Goal: Information Seeking & Learning: Understand process/instructions

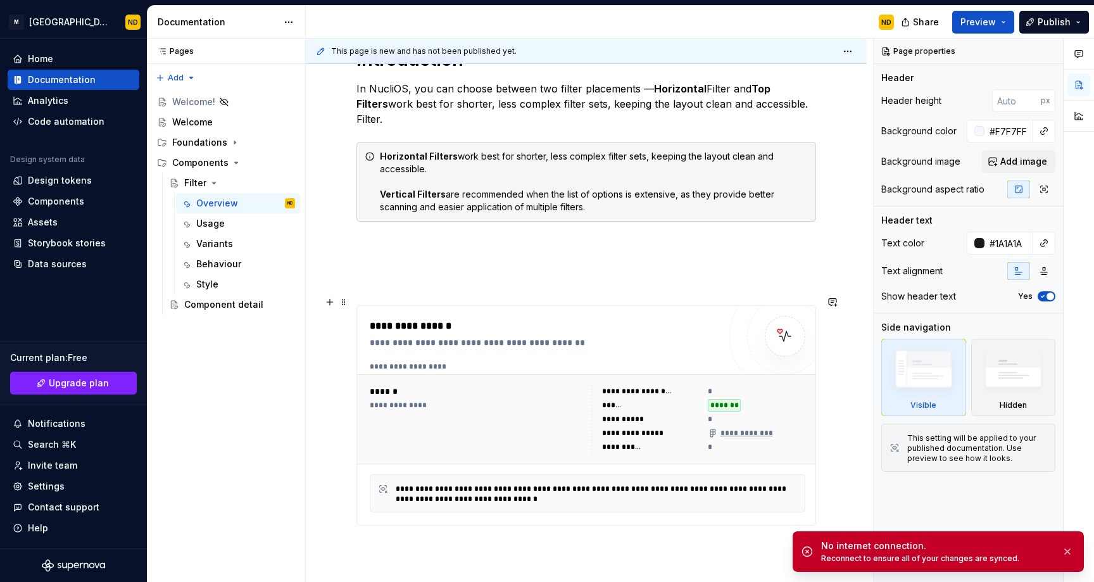
scroll to position [648, 0]
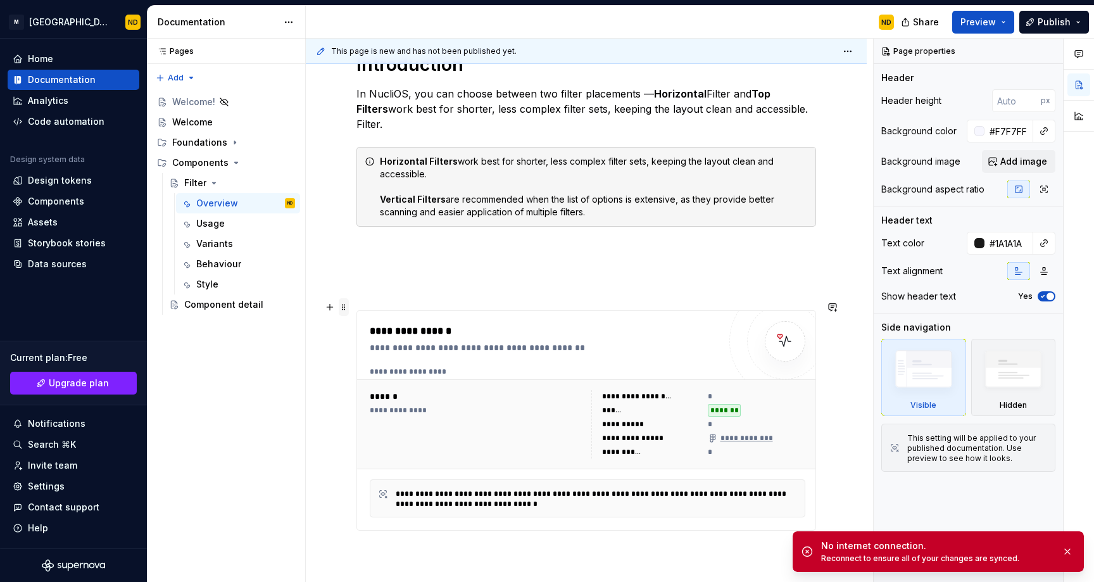
click at [341, 309] on span at bounding box center [344, 307] width 10 height 18
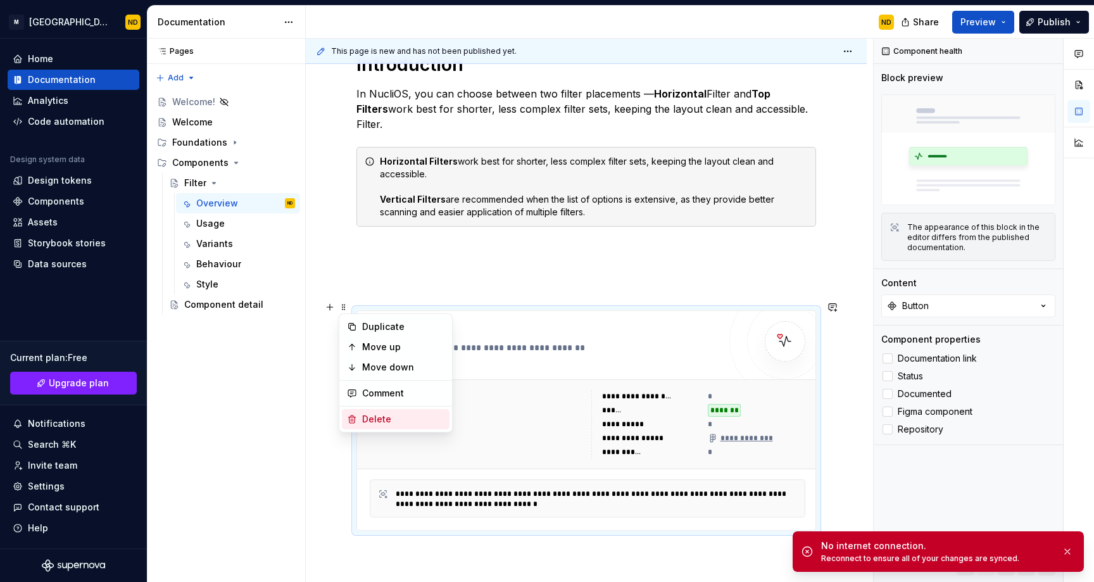
click at [364, 415] on div "Delete" at bounding box center [403, 419] width 82 height 13
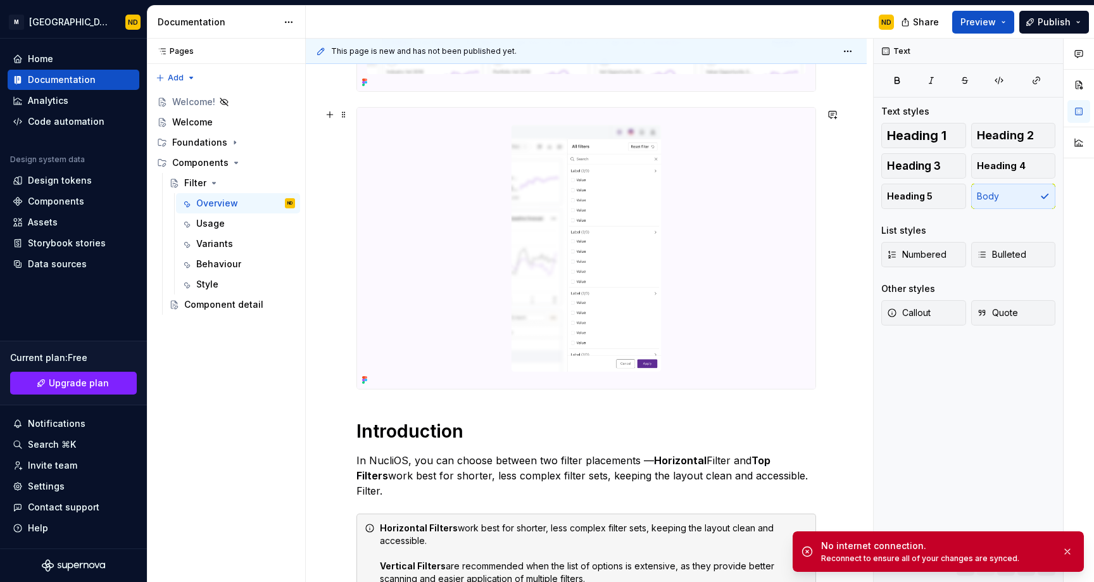
scroll to position [294, 0]
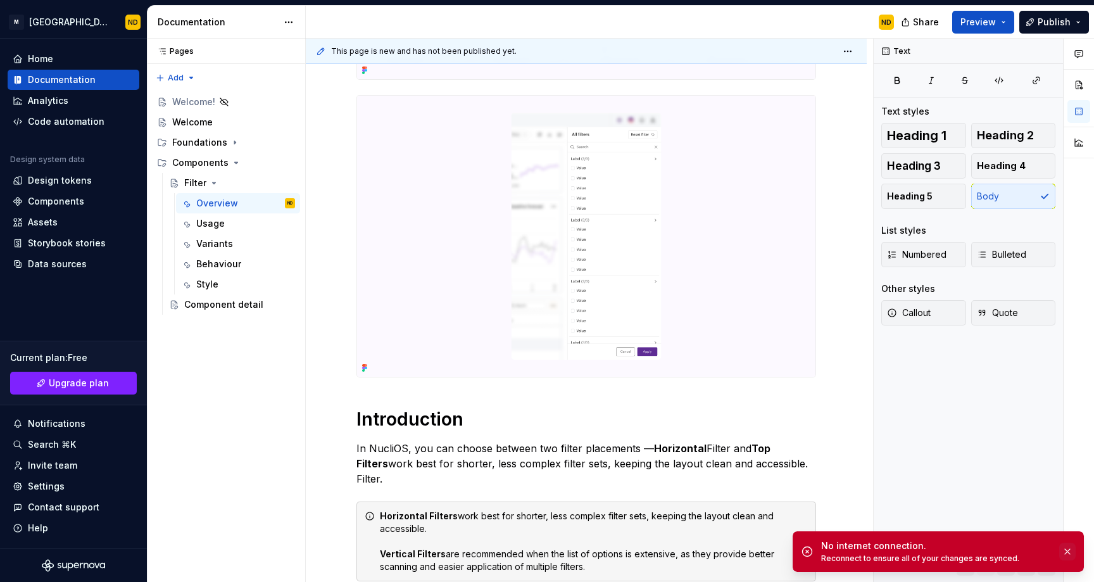
click at [1067, 557] on button "button" at bounding box center [1067, 552] width 16 height 18
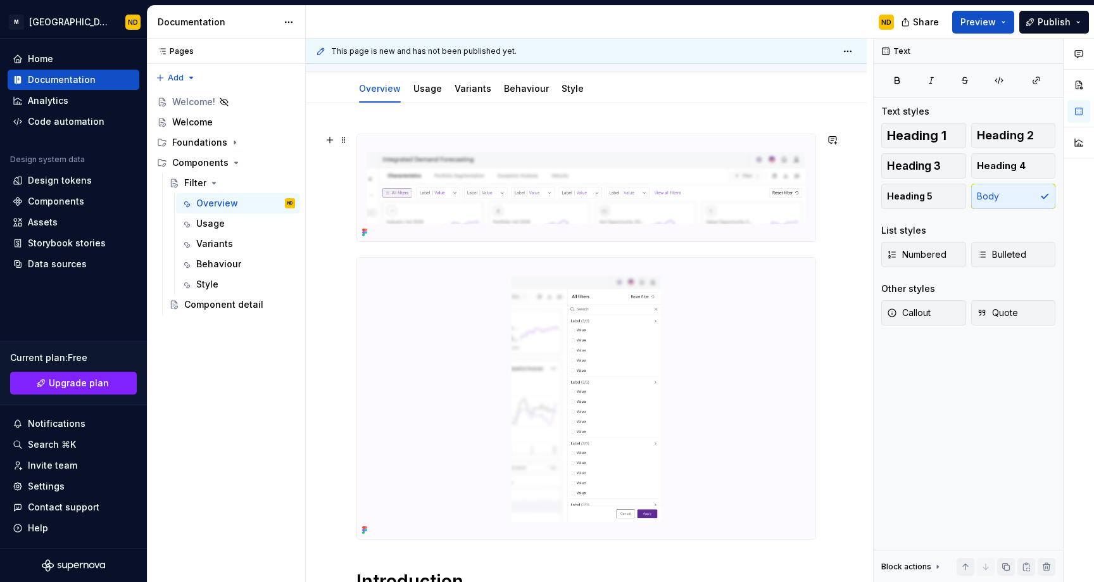
scroll to position [0, 0]
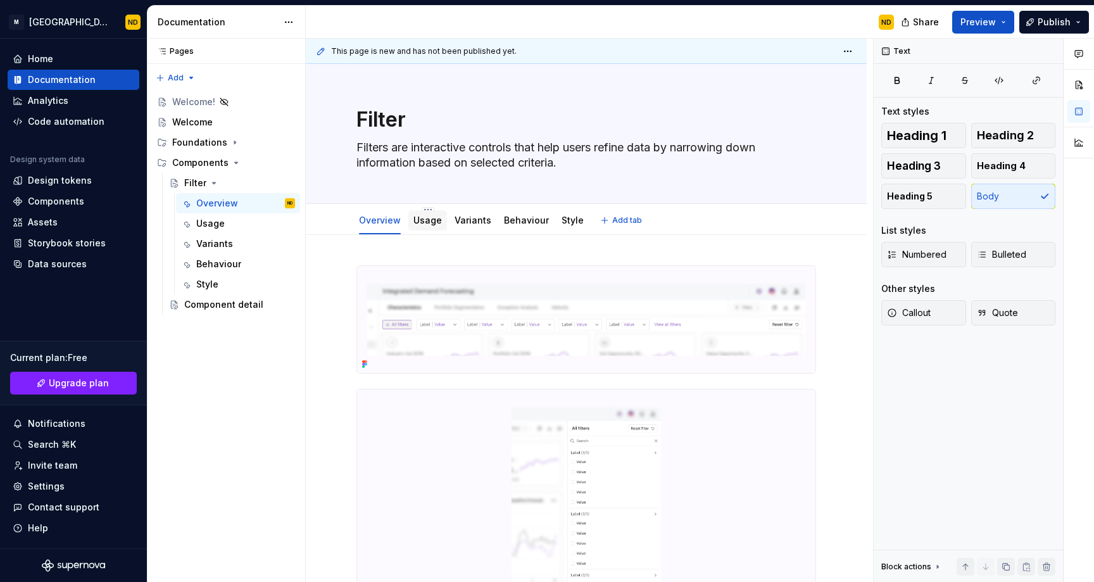
click at [427, 226] on div "Usage" at bounding box center [427, 220] width 28 height 13
click at [424, 225] on div "Usage" at bounding box center [427, 220] width 28 height 13
click at [426, 226] on div "Usage" at bounding box center [427, 220] width 28 height 13
click at [429, 224] on link "Usage" at bounding box center [427, 220] width 28 height 11
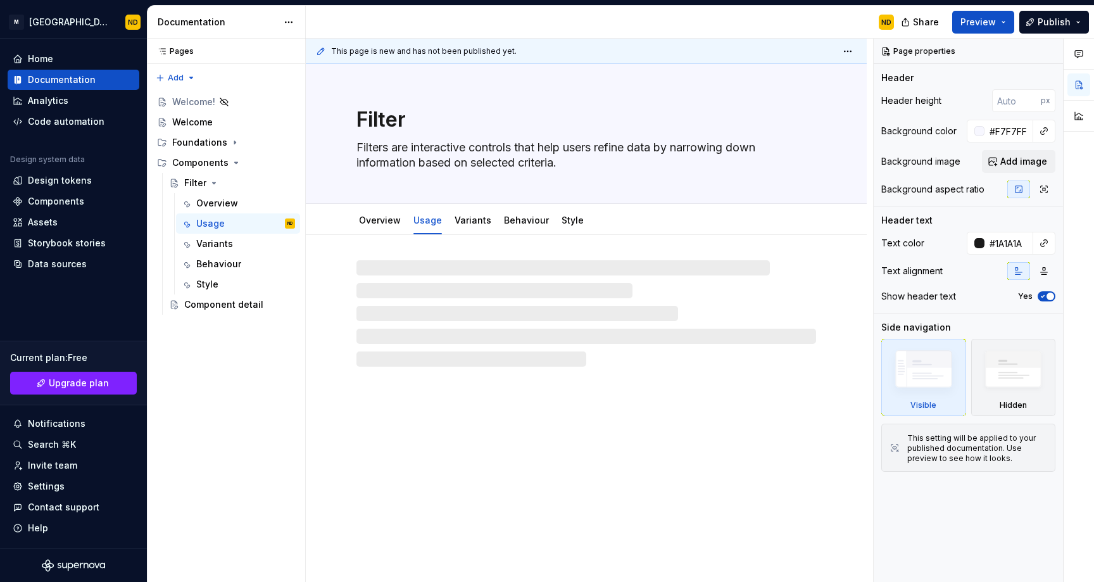
type textarea "*"
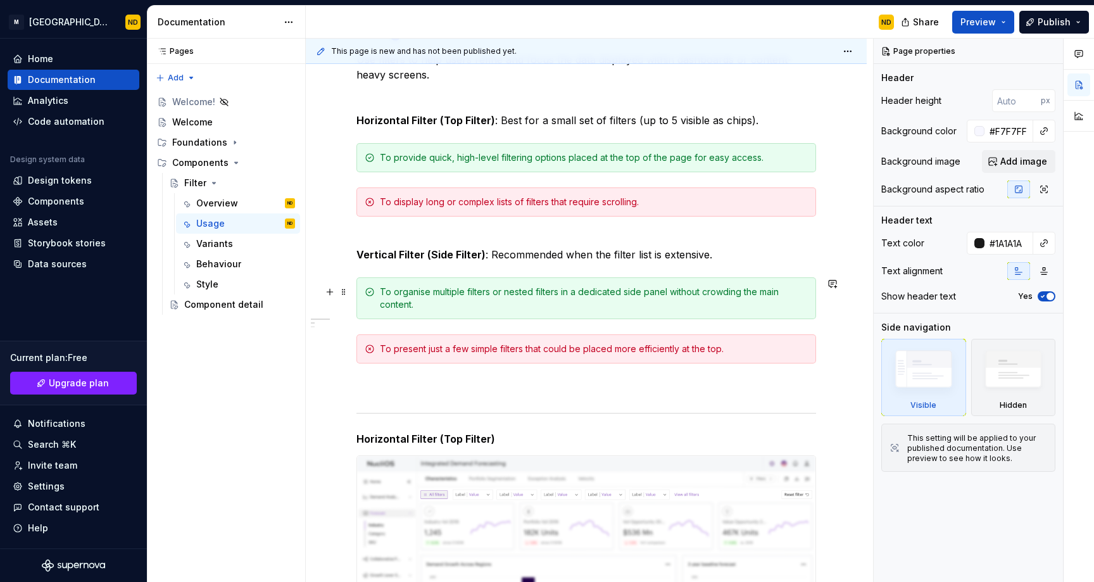
scroll to position [73, 0]
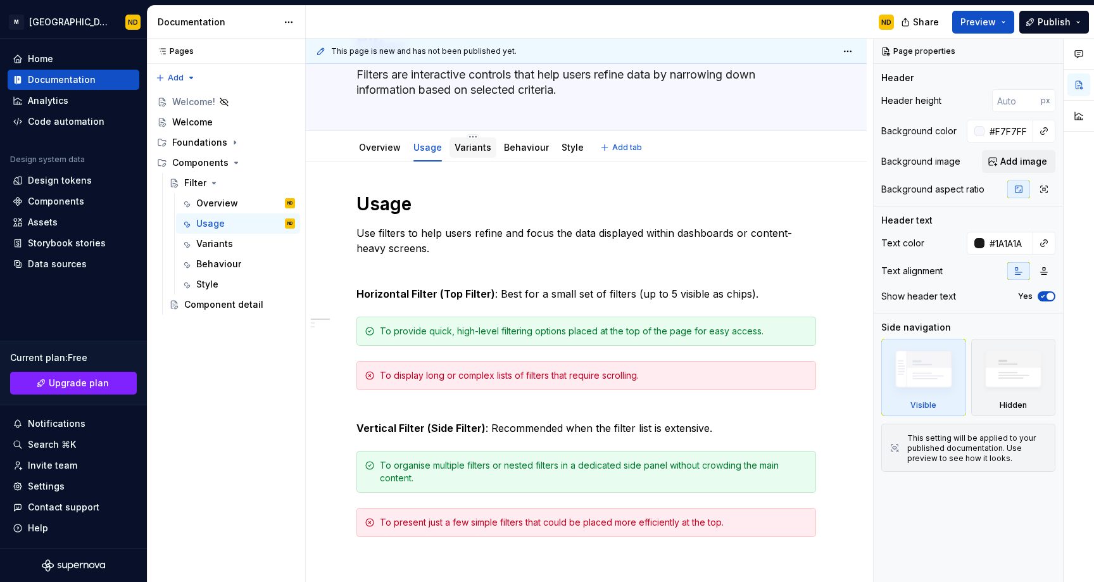
click at [469, 152] on link "Variants" at bounding box center [473, 147] width 37 height 11
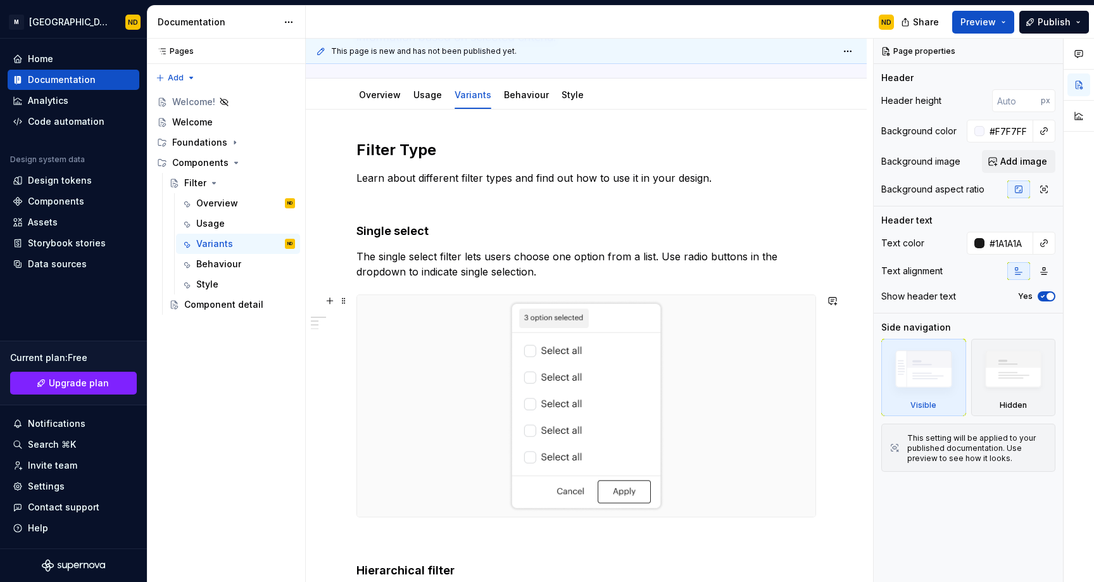
scroll to position [141, 0]
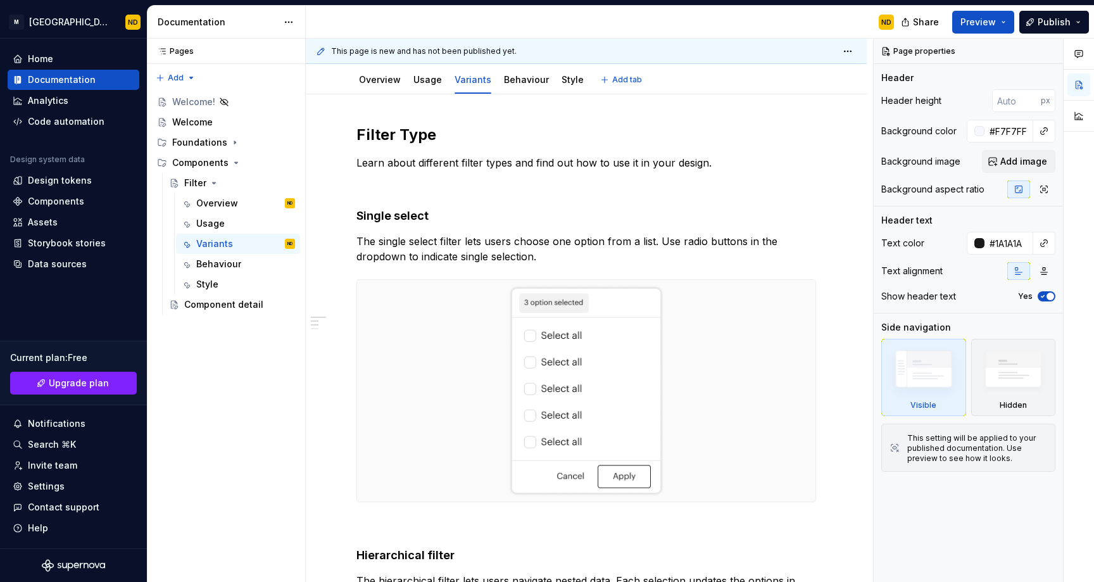
type textarea "*"
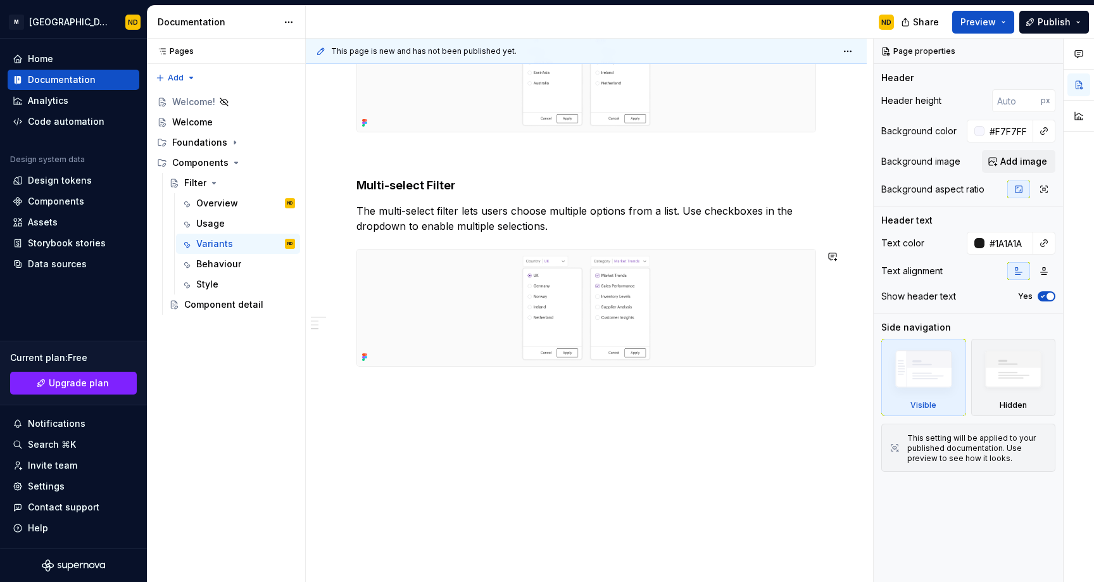
scroll to position [752, 0]
click at [365, 413] on div "Filter Type Learn about different filter types and find out how to use it in yo…" at bounding box center [586, 35] width 561 height 1096
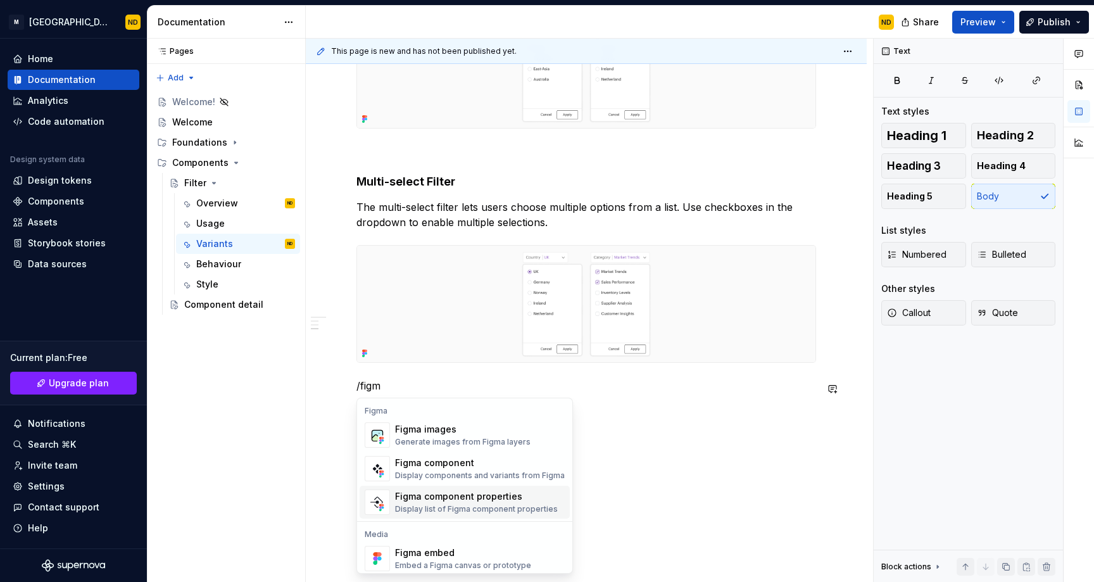
click at [428, 501] on div "Figma component properties" at bounding box center [476, 496] width 163 height 13
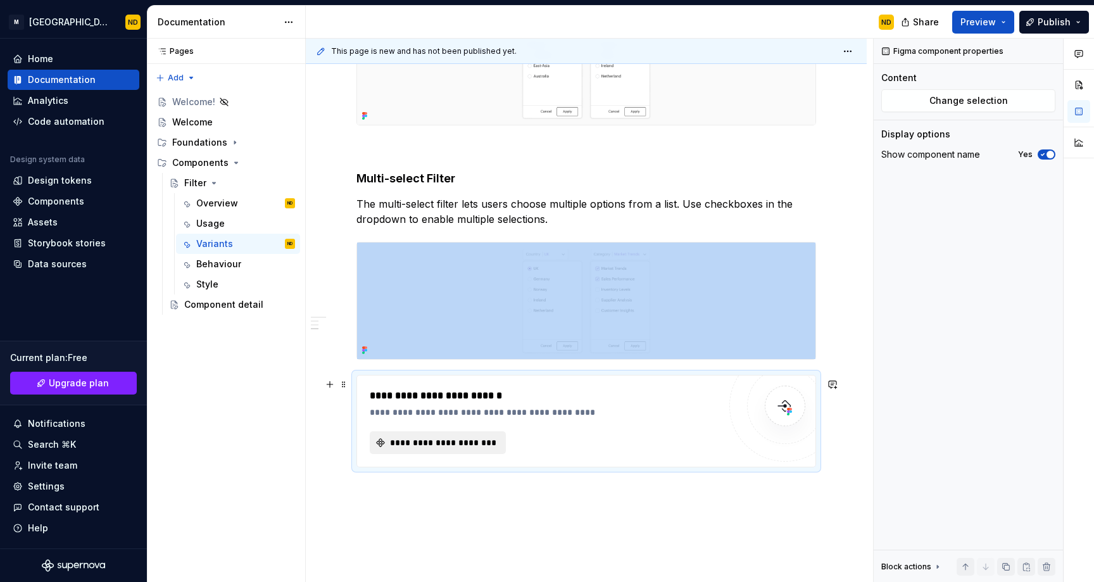
click at [465, 446] on span "**********" at bounding box center [443, 442] width 110 height 13
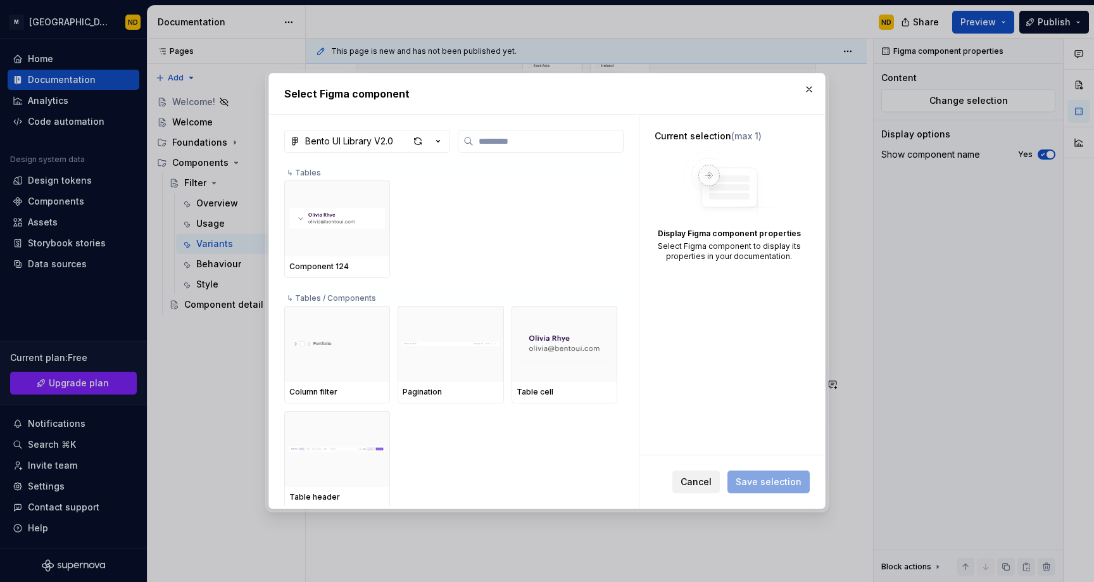
click at [707, 481] on span "Cancel" at bounding box center [696, 481] width 31 height 13
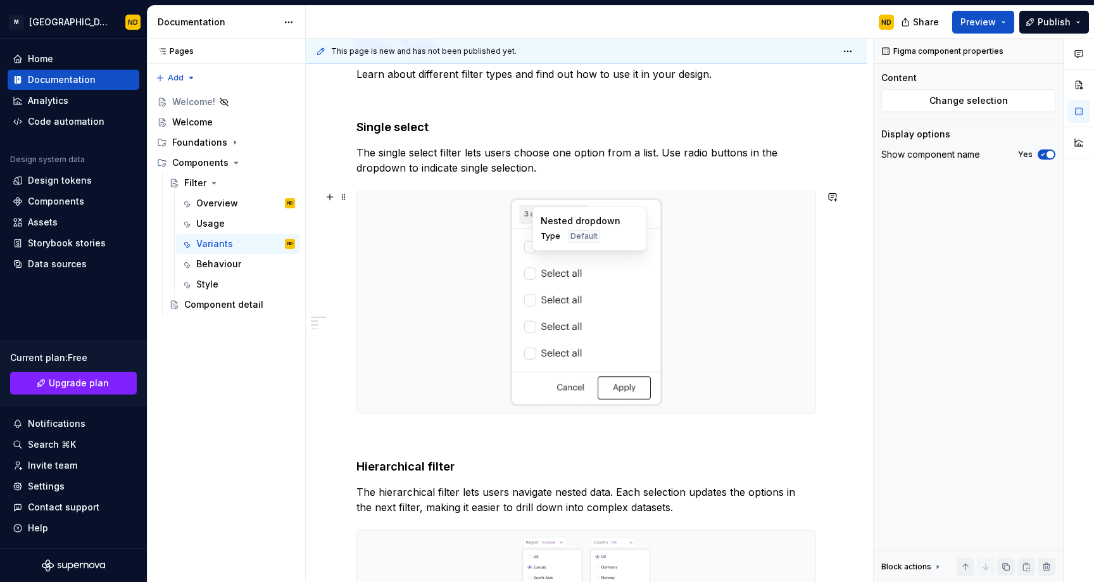
scroll to position [236, 0]
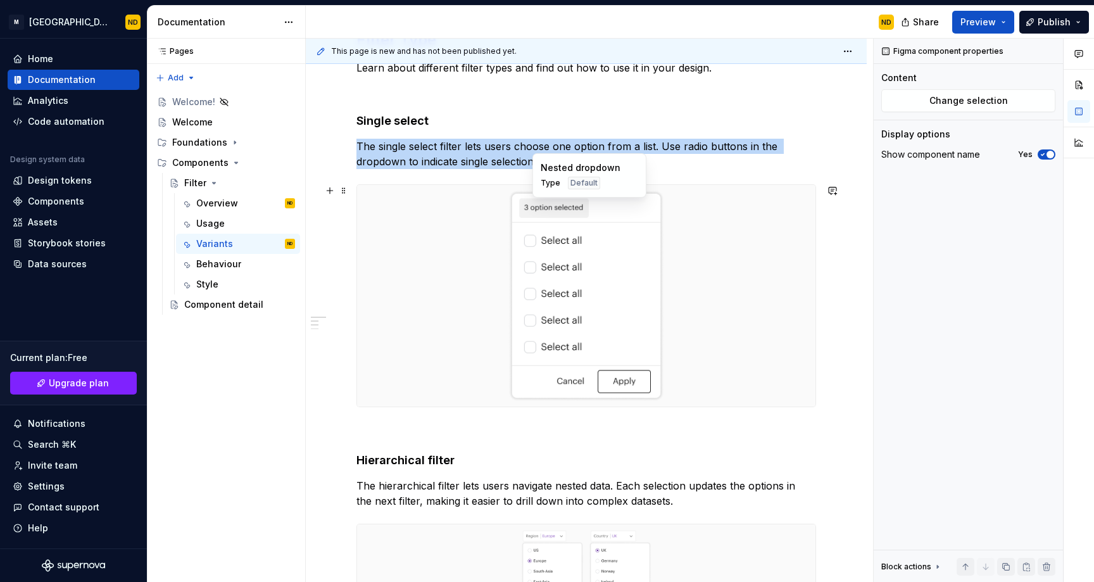
click at [414, 302] on div at bounding box center [586, 296] width 458 height 222
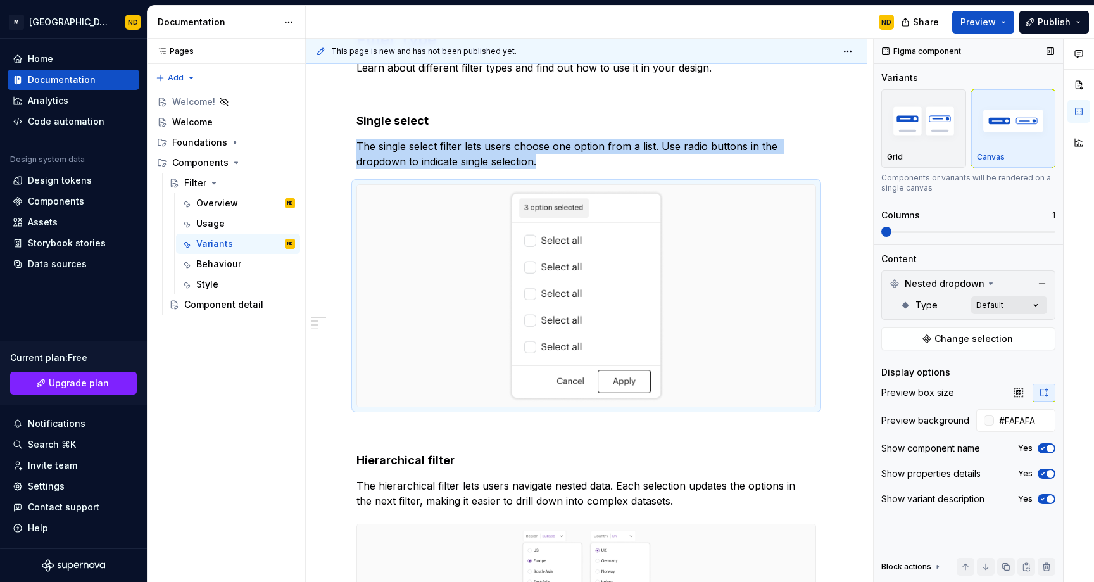
click at [988, 309] on div "Comments Open comments No comments yet Select ‘Comment’ from the block context …" at bounding box center [984, 311] width 220 height 544
click at [917, 384] on span "Extend list" at bounding box center [923, 386] width 46 height 13
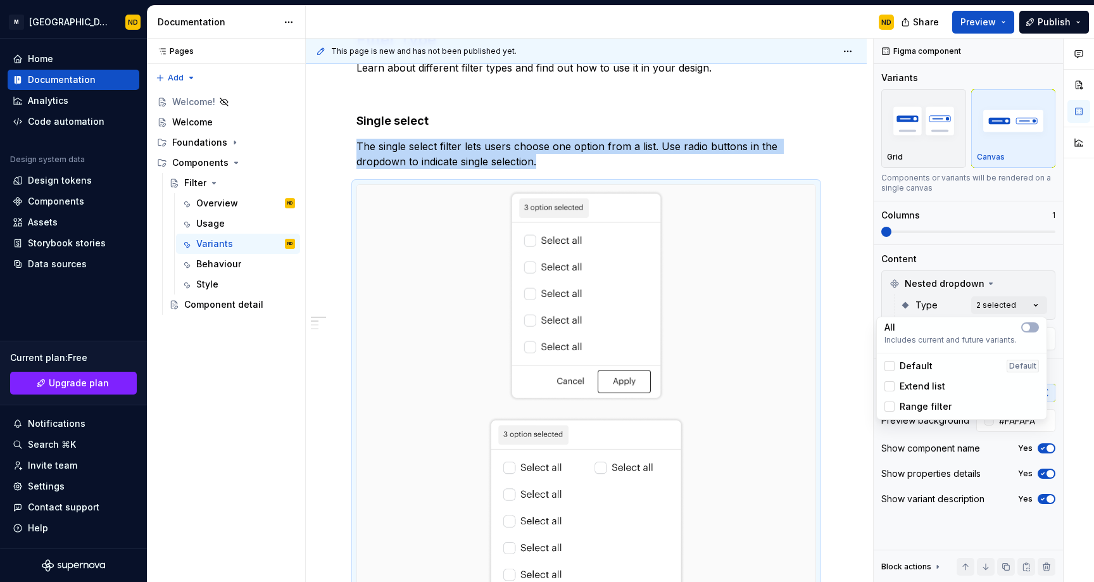
click at [914, 406] on span "Range filter" at bounding box center [926, 406] width 52 height 13
click at [863, 394] on html "M Bento Design Library ND Home Documentation Analytics Code automation Design s…" at bounding box center [547, 291] width 1094 height 582
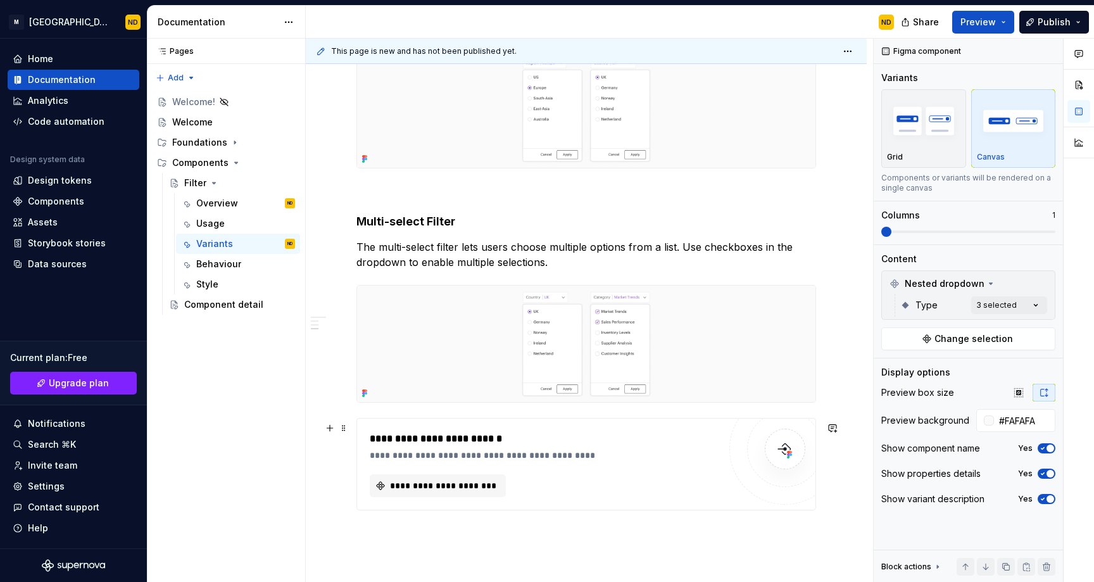
scroll to position [1388, 0]
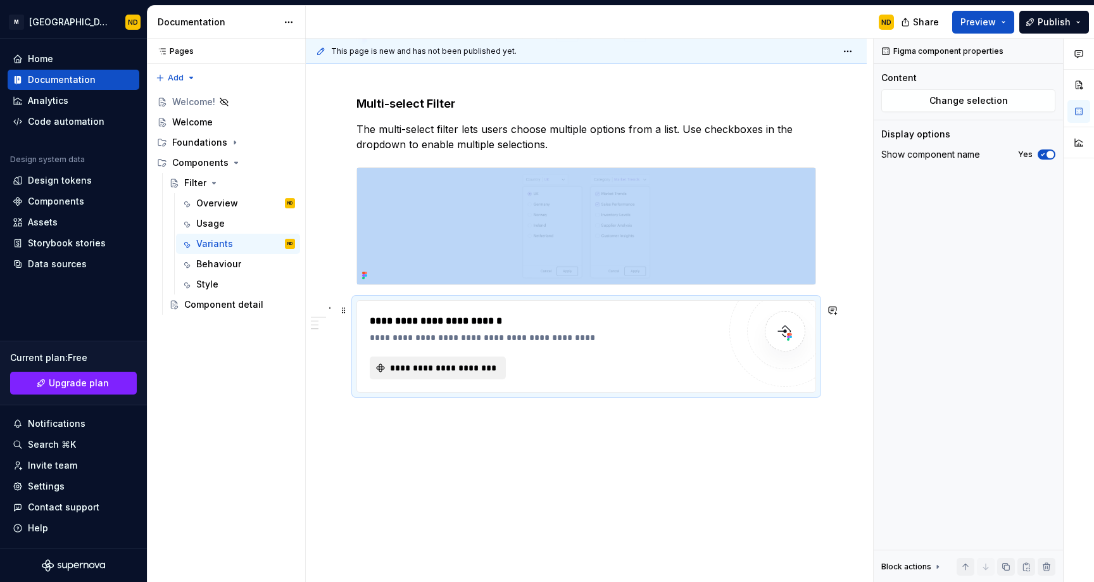
click at [460, 371] on span "**********" at bounding box center [443, 368] width 110 height 13
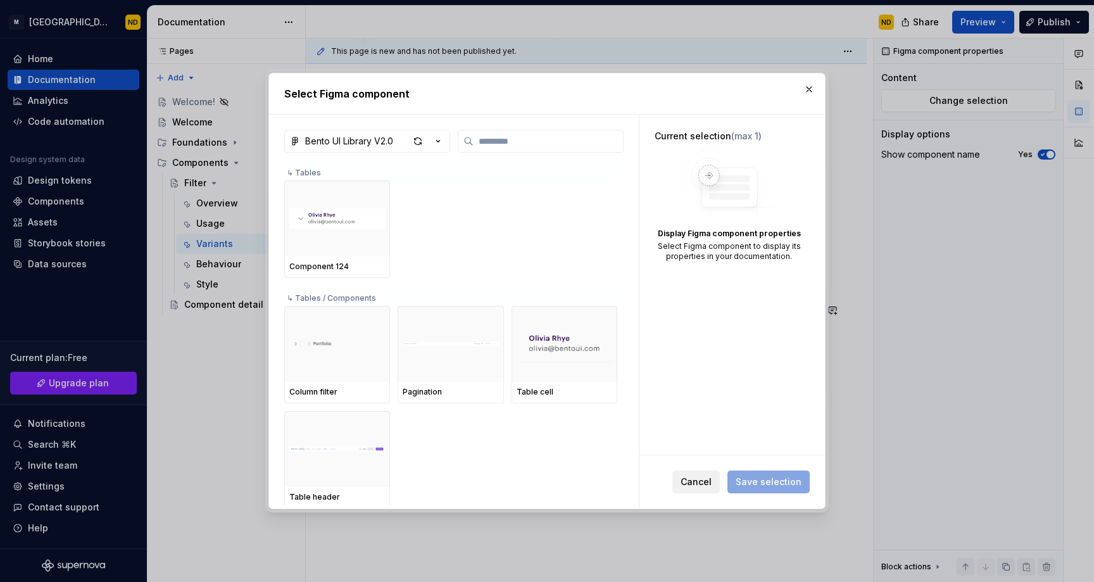
click at [689, 484] on span "Cancel" at bounding box center [696, 481] width 31 height 13
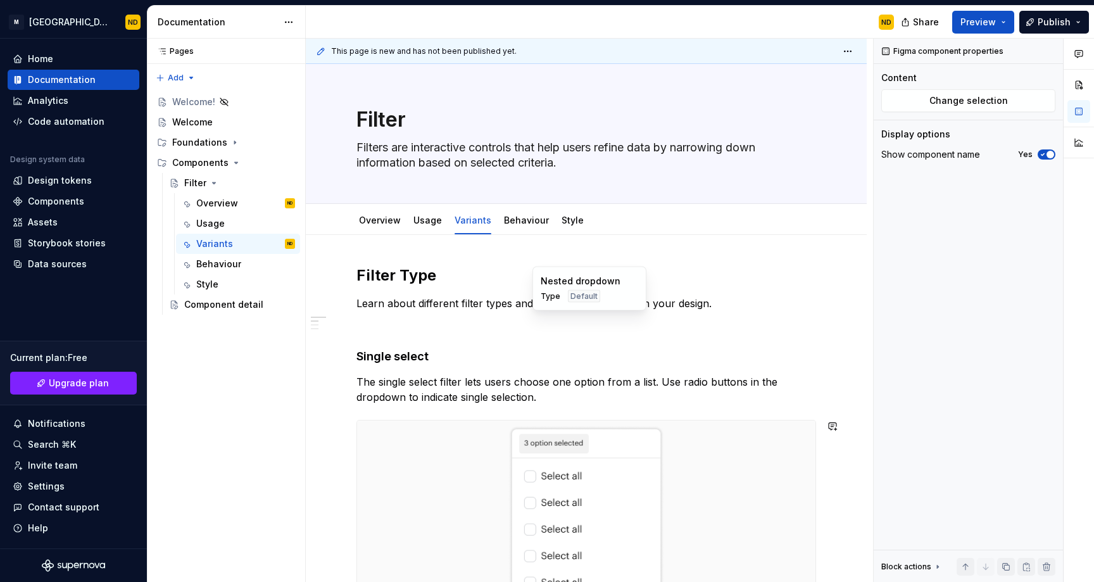
scroll to position [122, 0]
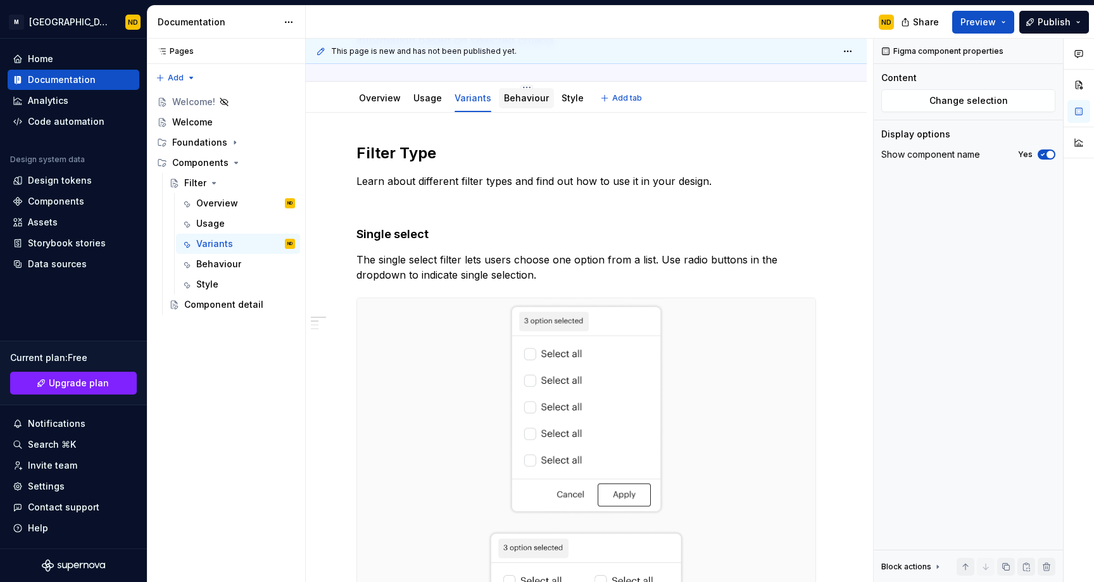
click at [516, 100] on link "Behaviour" at bounding box center [526, 97] width 45 height 11
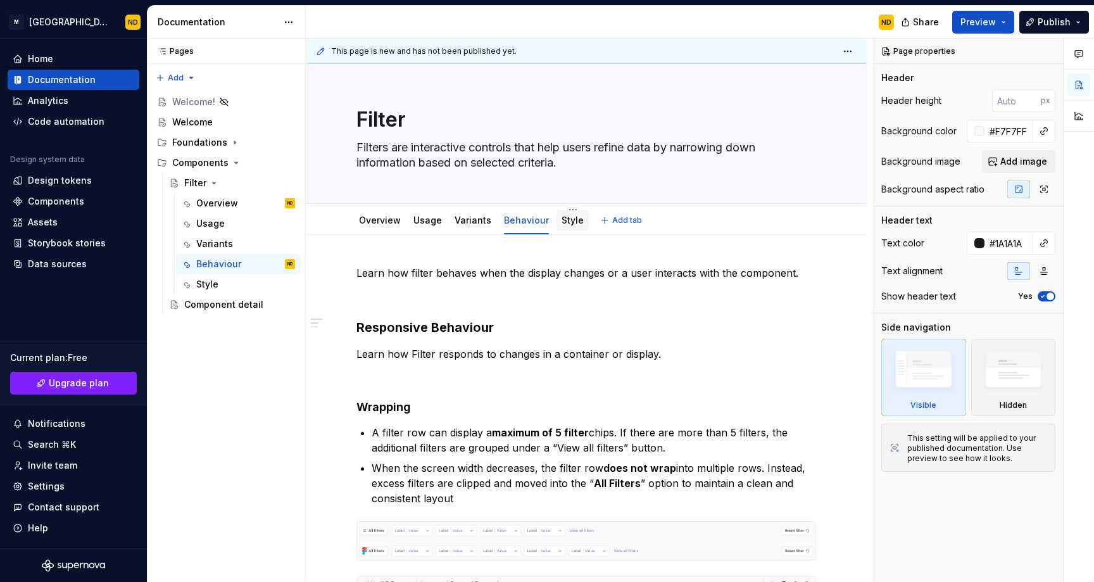
click at [569, 222] on link "Style" at bounding box center [573, 220] width 22 height 11
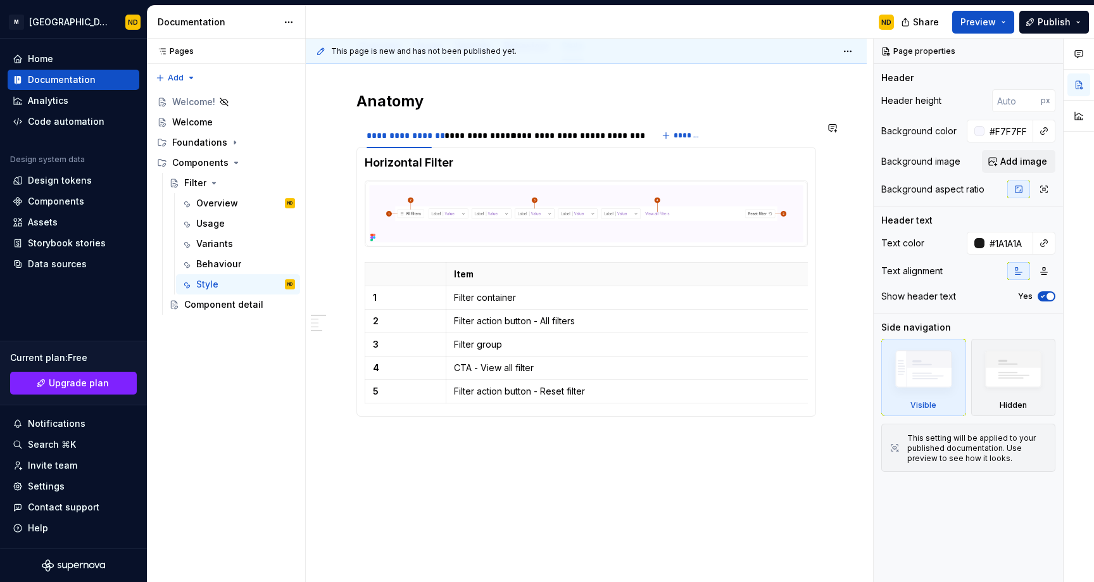
scroll to position [177, 0]
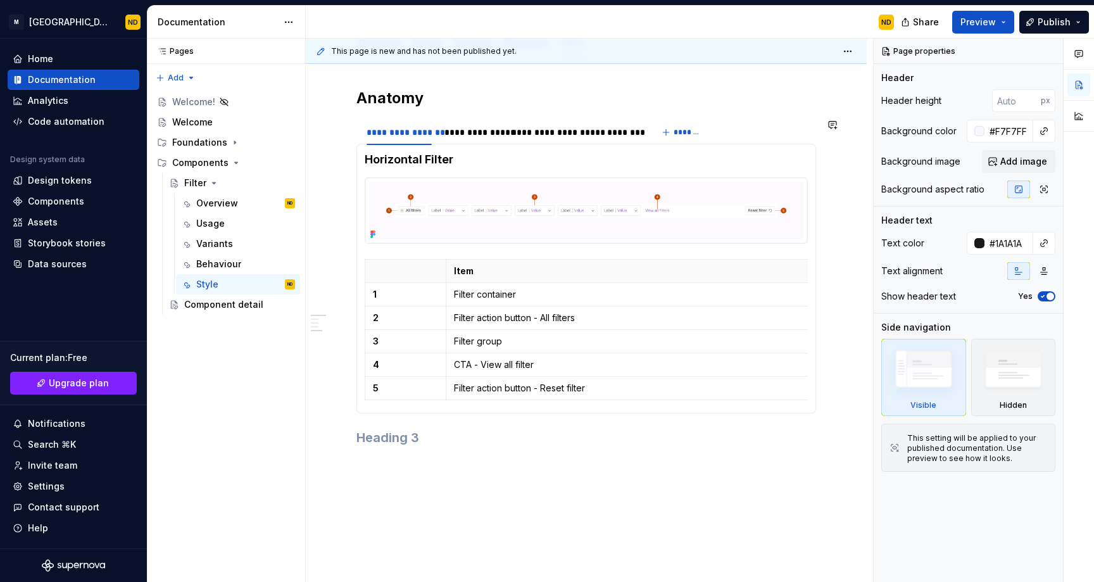
click at [467, 145] on div "Horizontal Filter Item 1 Filter container 2 Filter action button - All filters …" at bounding box center [586, 279] width 460 height 270
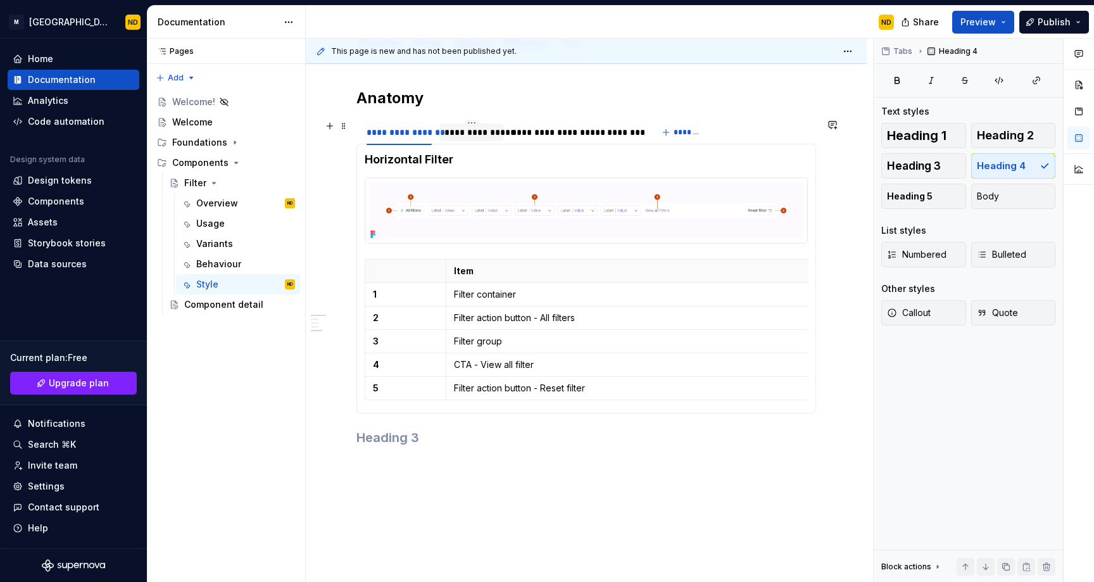
click at [459, 133] on div "**********" at bounding box center [471, 132] width 54 height 13
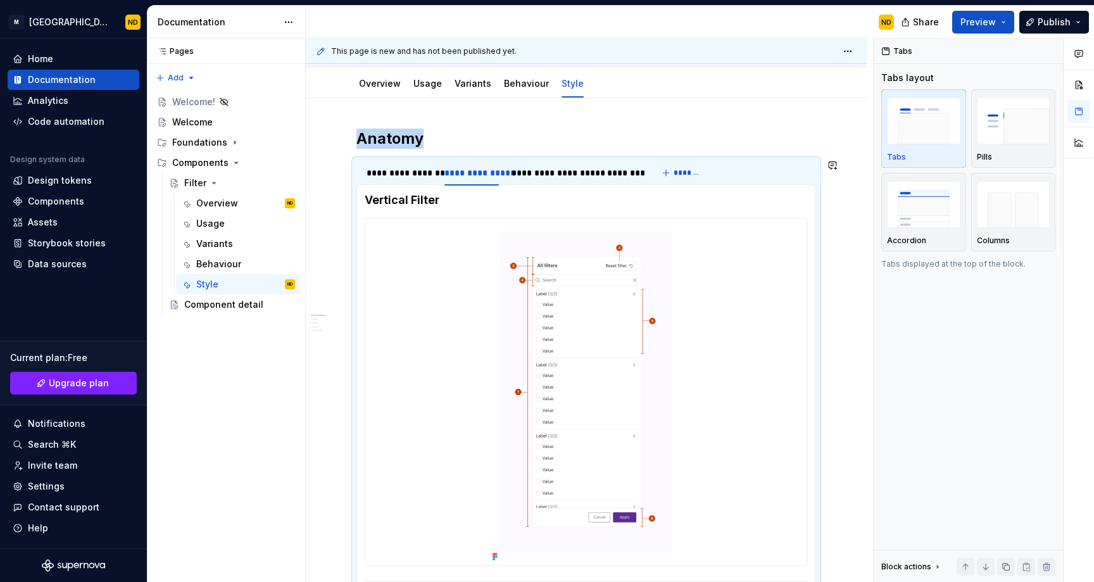
scroll to position [0, 0]
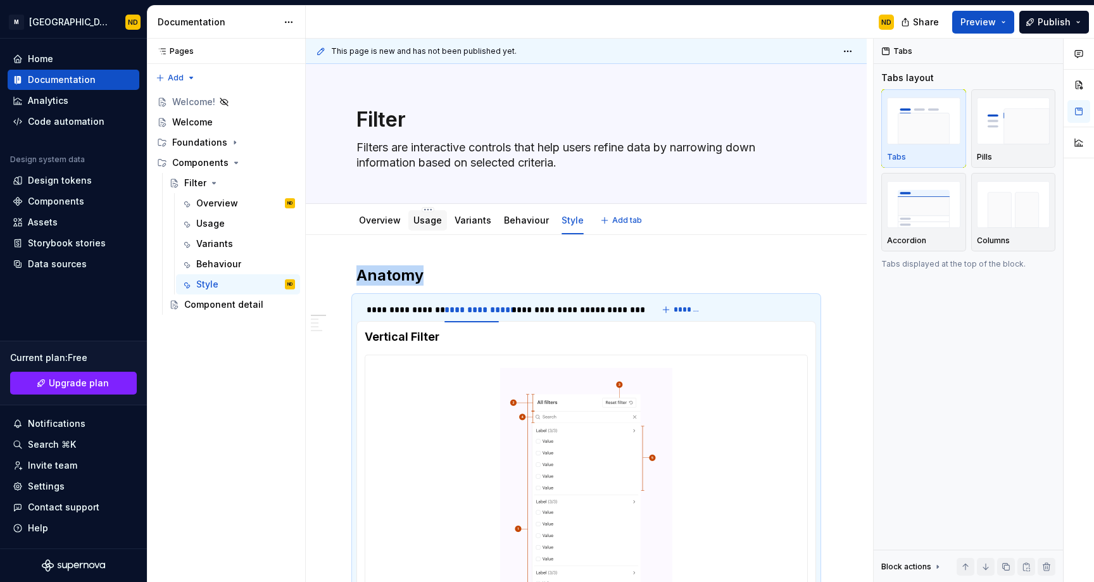
click at [425, 222] on link "Usage" at bounding box center [427, 220] width 28 height 11
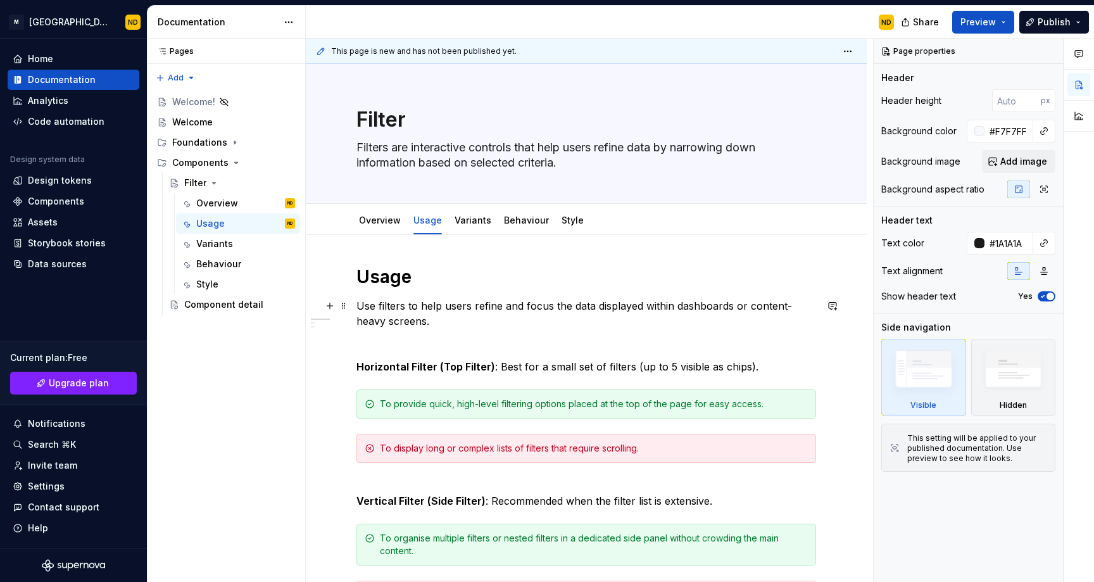
click at [568, 323] on p "Use filters to help users refine and focus the data displayed within dashboards…" at bounding box center [586, 313] width 460 height 30
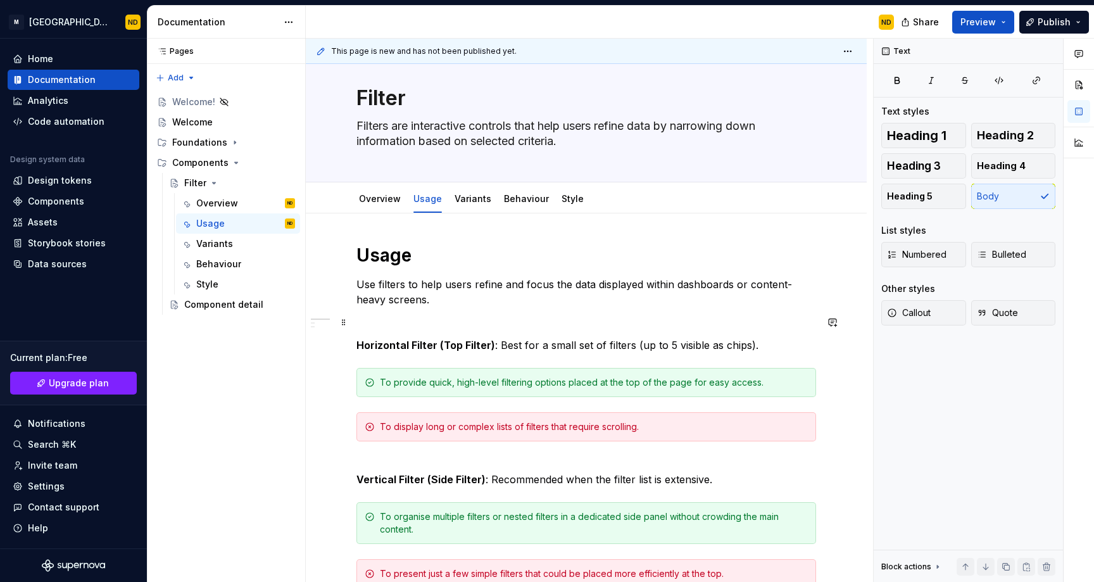
scroll to position [24, 0]
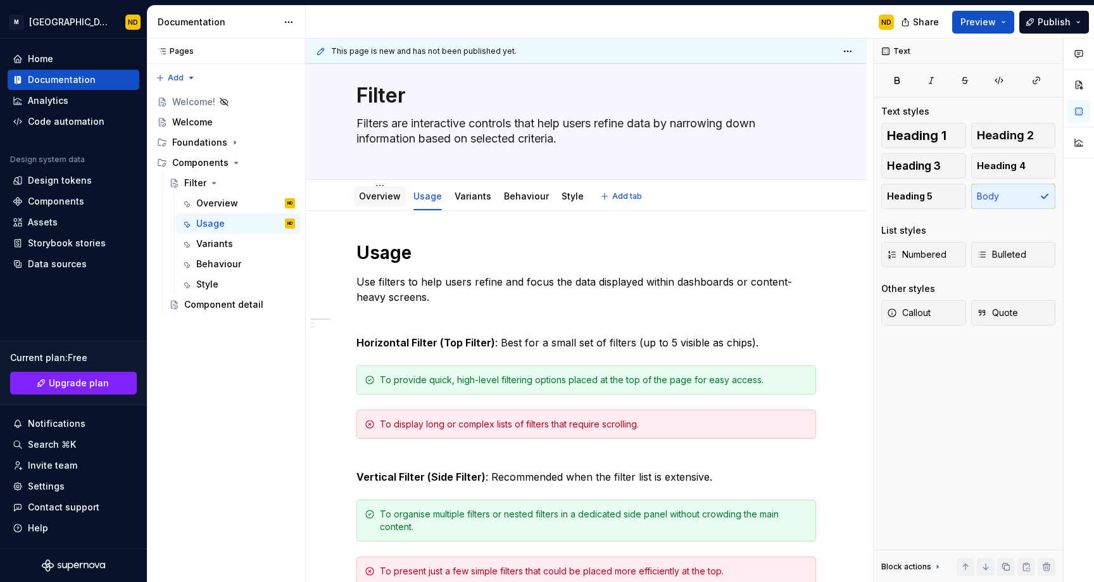
click at [381, 204] on div "Overview" at bounding box center [380, 196] width 52 height 20
click at [386, 199] on link "Overview" at bounding box center [380, 196] width 42 height 11
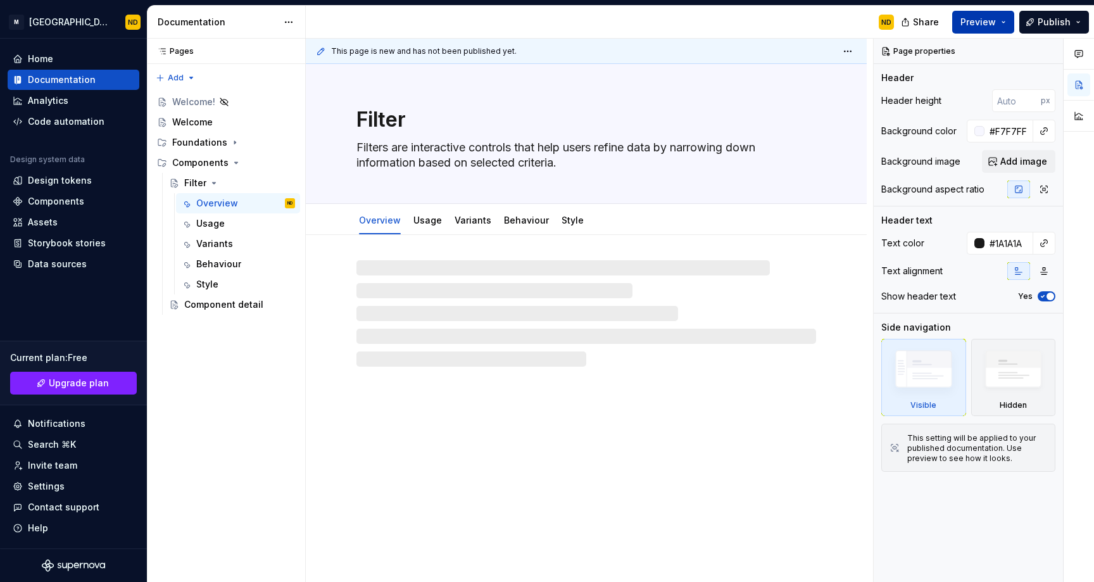
click at [1004, 25] on button "Preview" at bounding box center [983, 22] width 62 height 23
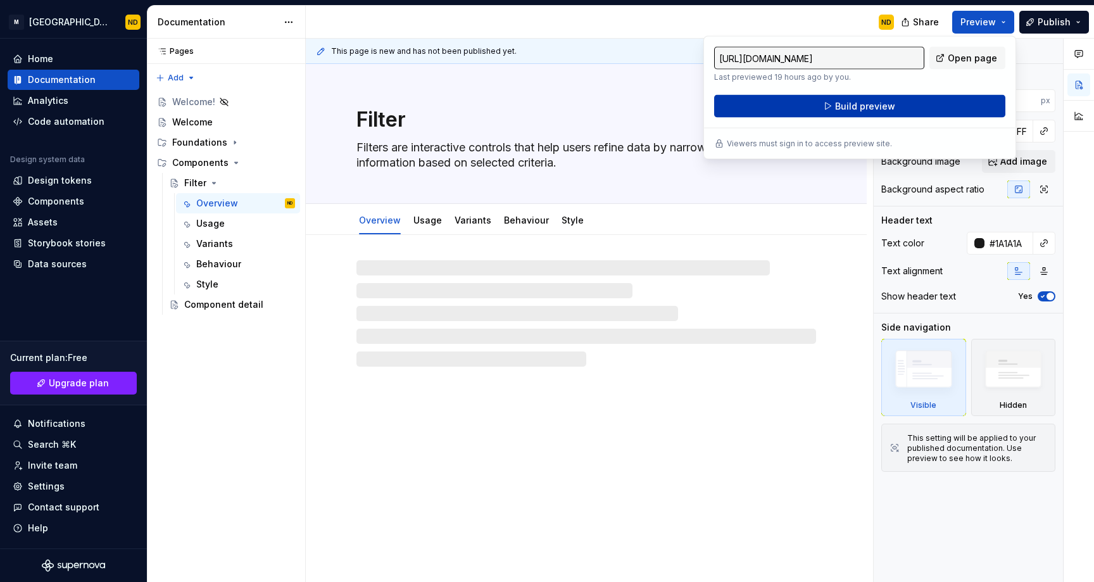
click at [863, 112] on button "Build preview" at bounding box center [859, 106] width 291 height 23
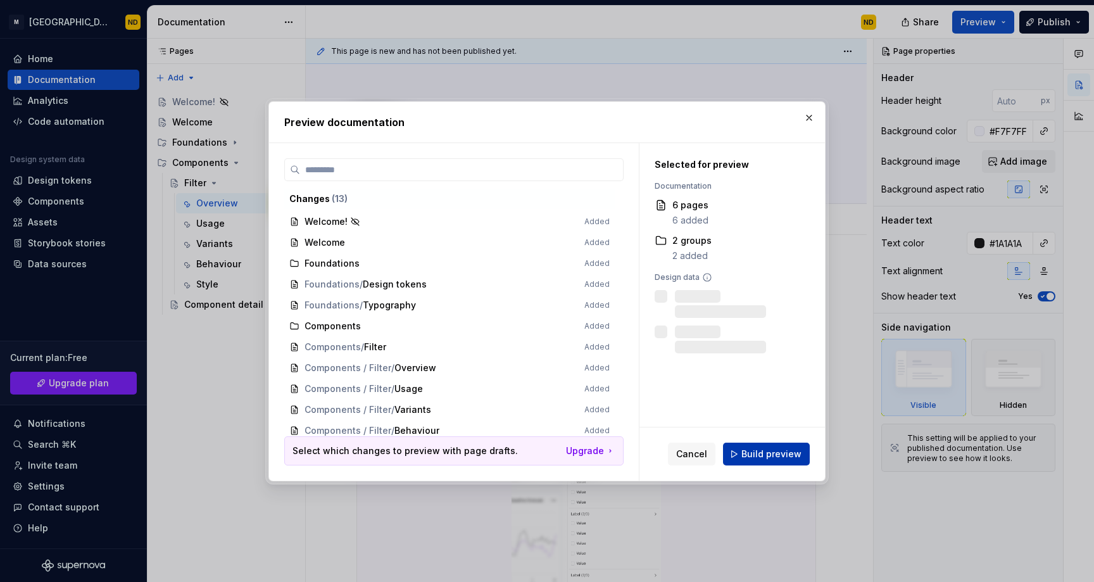
click at [767, 453] on span "Build preview" at bounding box center [771, 454] width 60 height 13
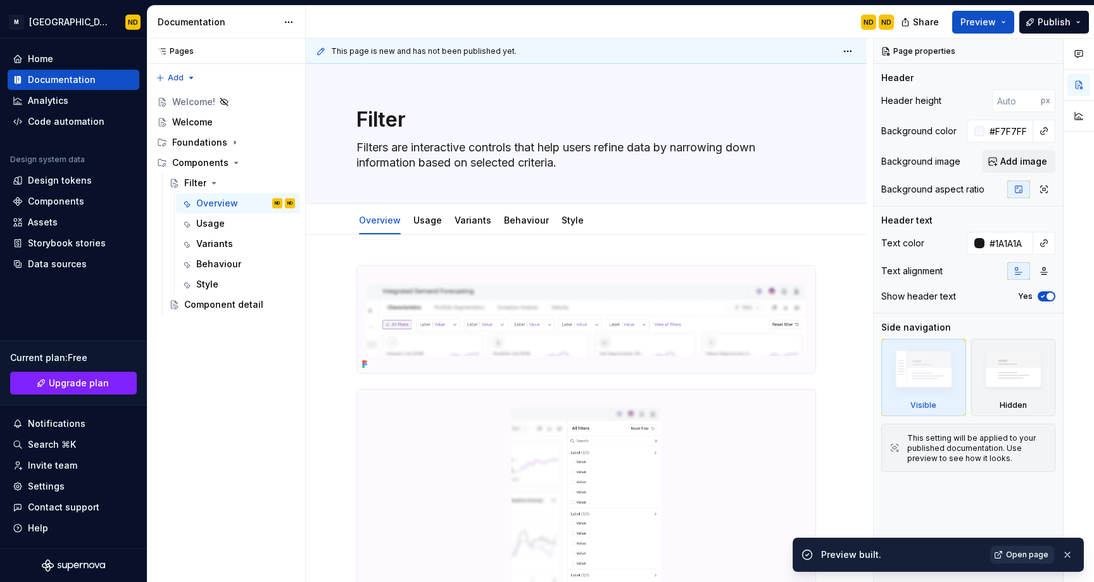
click at [1026, 560] on link "Open page" at bounding box center [1022, 555] width 64 height 18
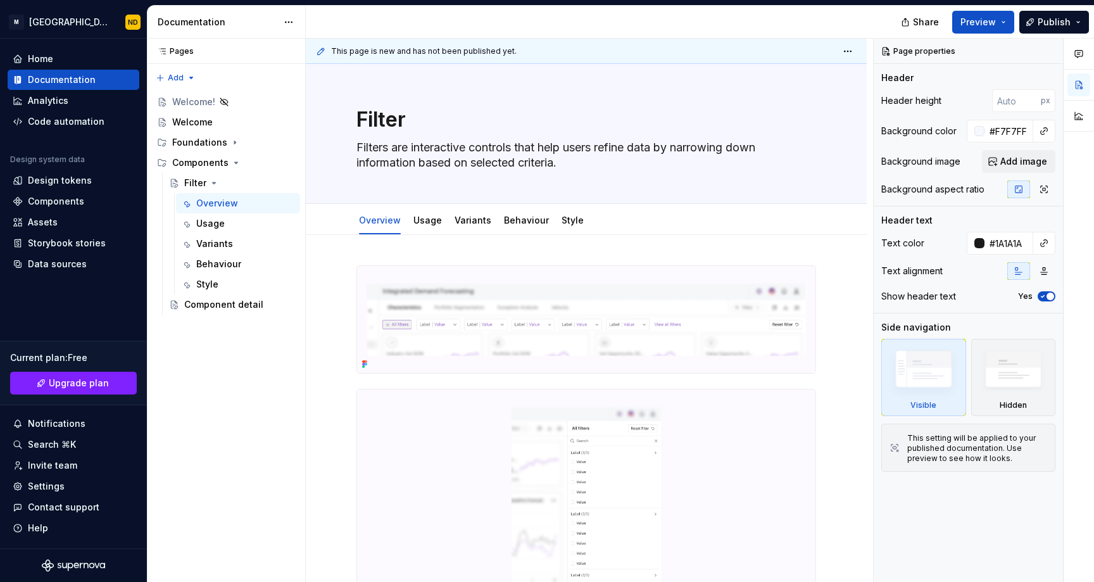
type textarea "*"
